Goal: Entertainment & Leisure: Consume media (video, audio)

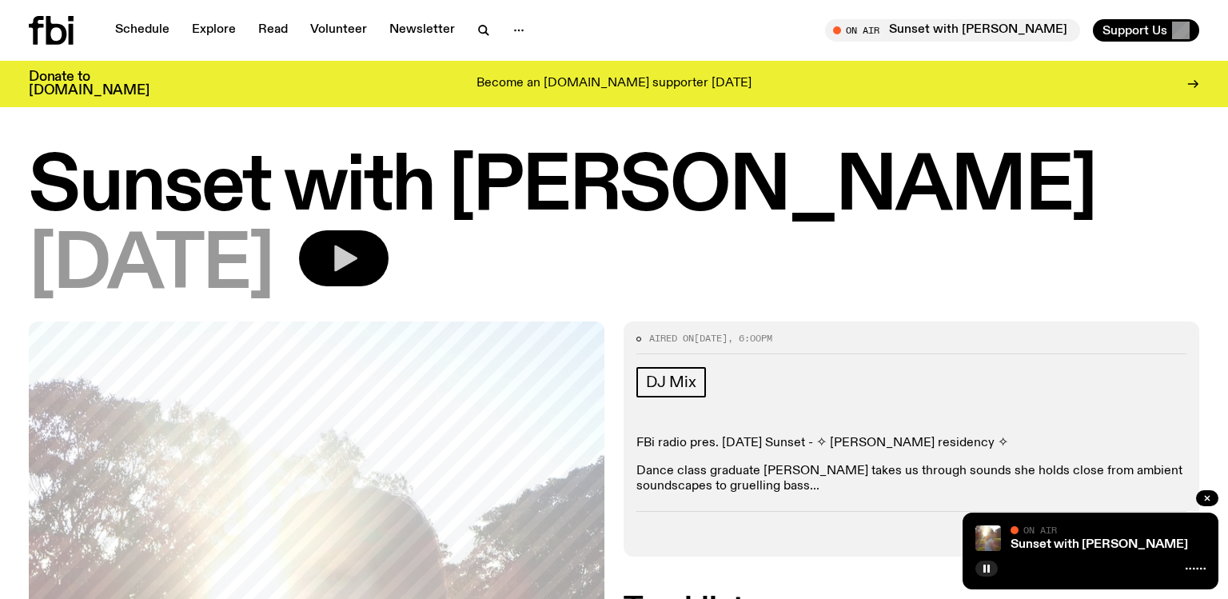
click at [365, 260] on button "button" at bounding box center [344, 258] width 90 height 56
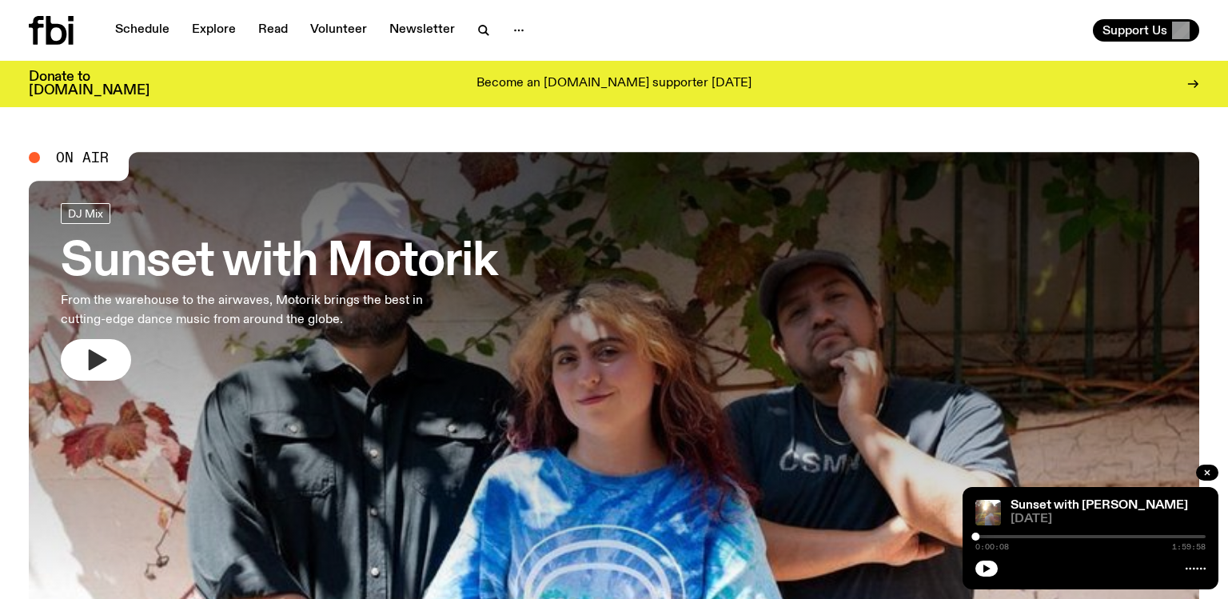
click at [102, 373] on button "button" at bounding box center [96, 360] width 70 height 42
